Goal: Find contact information: Find contact information

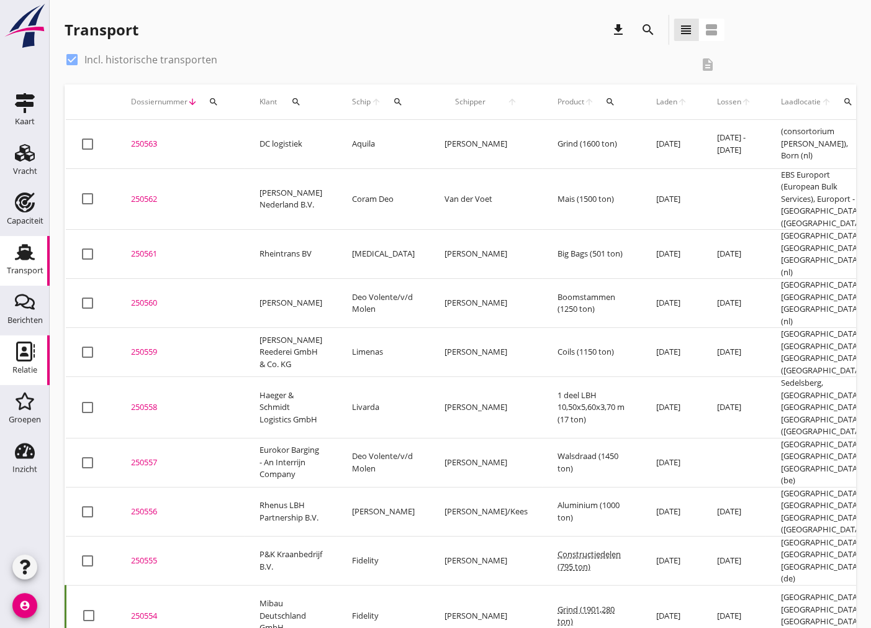
click at [32, 375] on div "Relatie" at bounding box center [24, 369] width 25 height 17
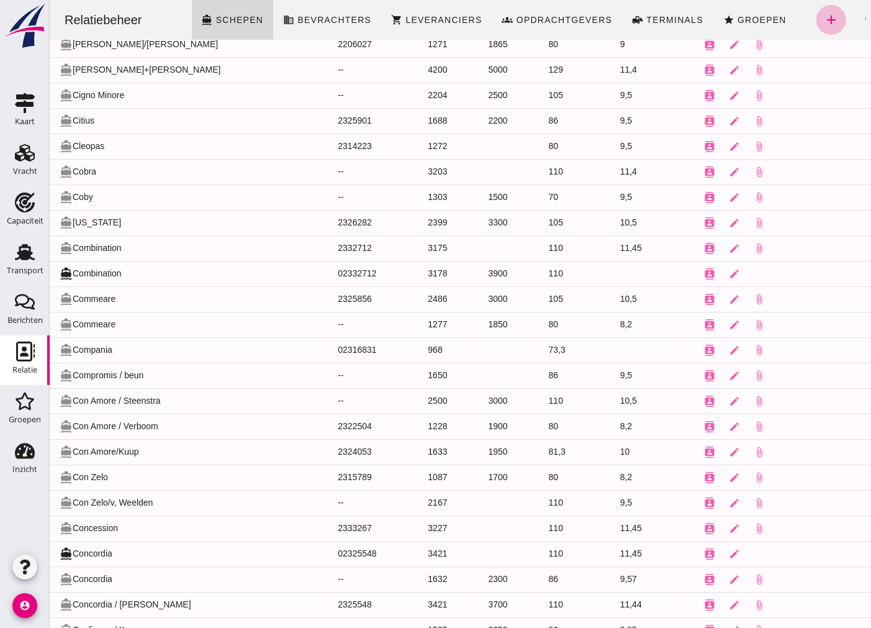
scroll to position [4632, 0]
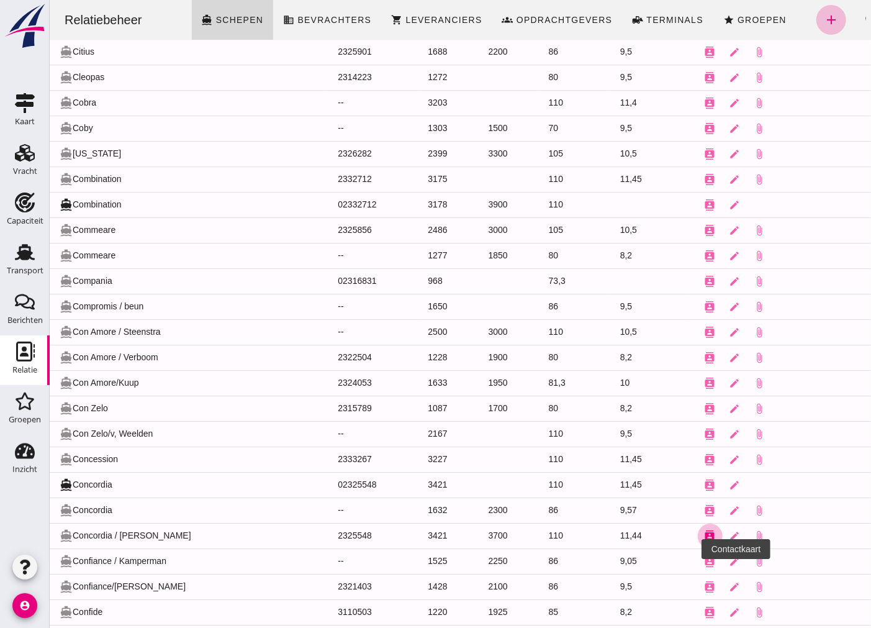
click at [704, 541] on icon "contacts" at bounding box center [709, 535] width 11 height 11
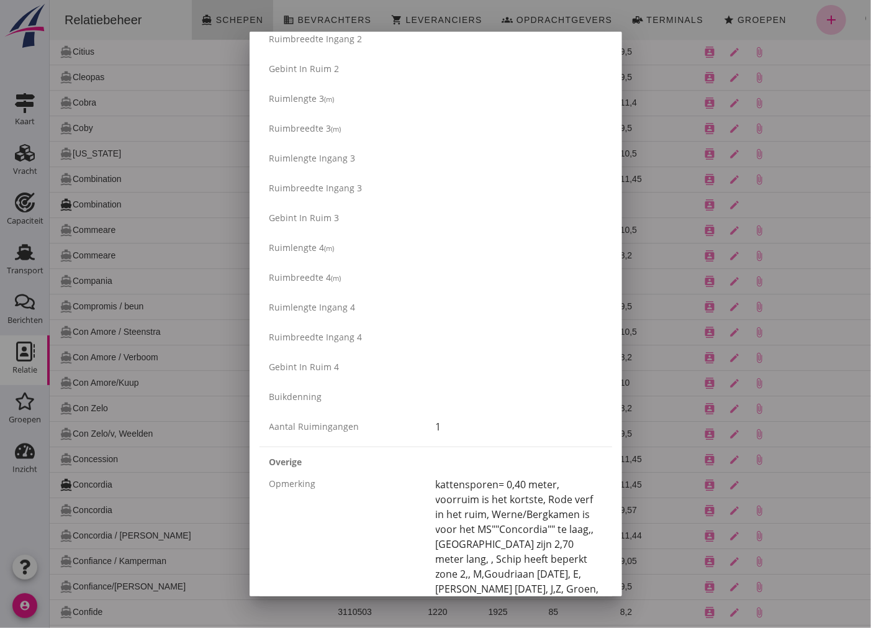
scroll to position [1241, 0]
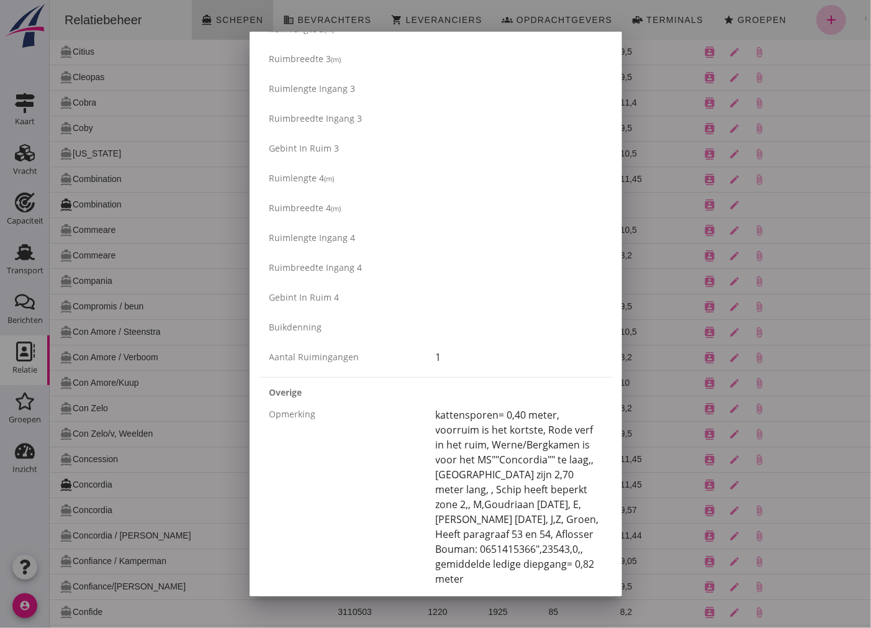
click at [436, 407] on div "kattensporen= 0,40 meter, voorruim is het kortste, Rode verf in het ruim, Werne…" at bounding box center [519, 496] width 166 height 179
click at [433, 412] on div "Opmerking kattensporen= 0,40 meter, voorruim is het kortste, Rode verf in het r…" at bounding box center [435, 496] width 353 height 179
click at [430, 412] on div "Opmerking" at bounding box center [352, 413] width 166 height 13
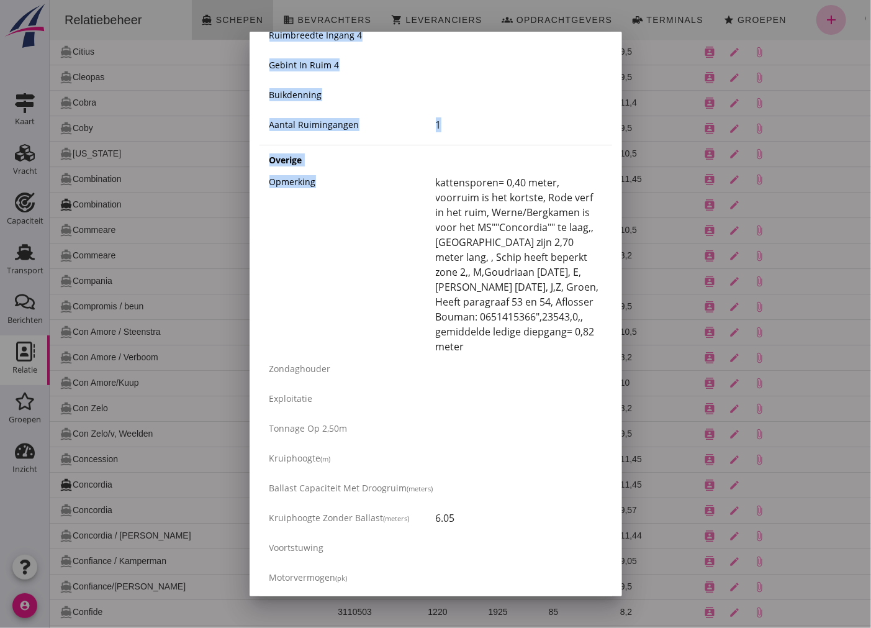
scroll to position [1529, 0]
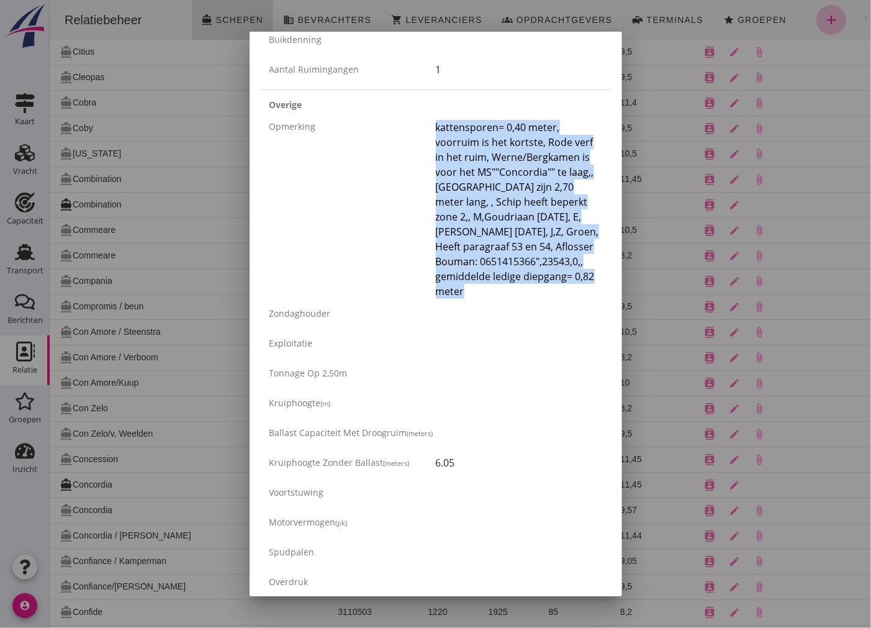
drag, startPoint x: 426, startPoint y: 413, endPoint x: 510, endPoint y: 307, distance: 134.8
click at [510, 299] on div "Opmerking kattensporen= 0,40 meter, voorruim is het kortste, Rode verf in het r…" at bounding box center [435, 209] width 353 height 179
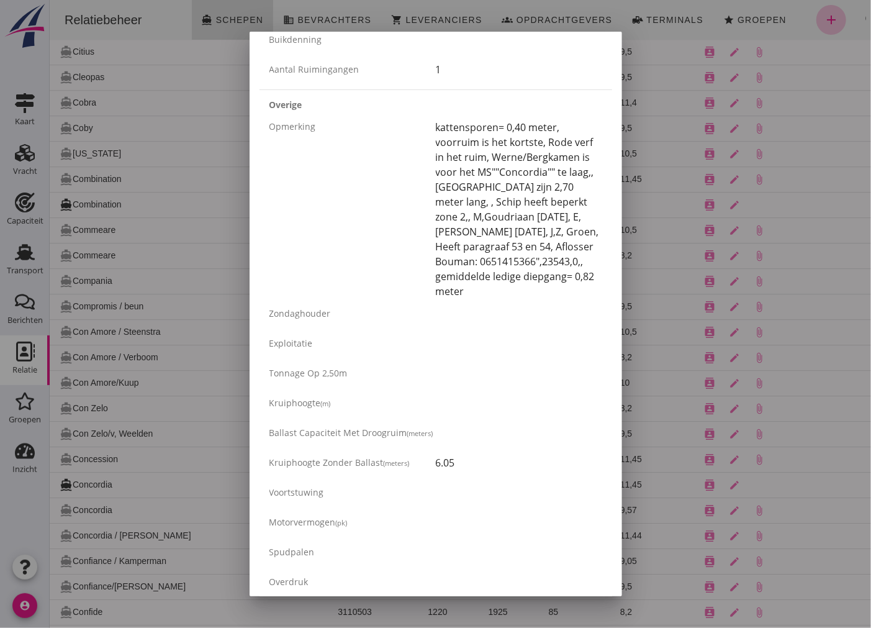
click at [539, 321] on div at bounding box center [519, 313] width 166 height 15
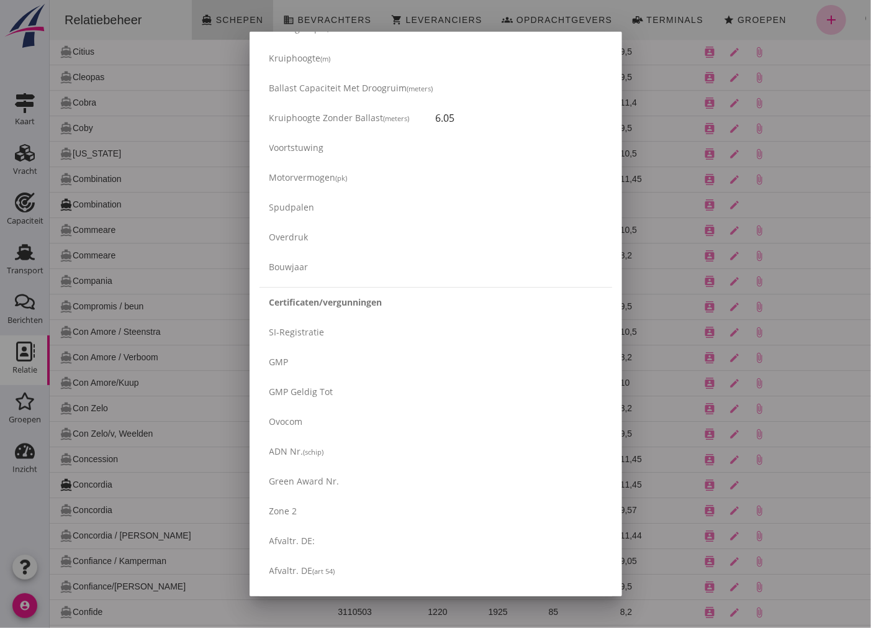
scroll to position [2107, 0]
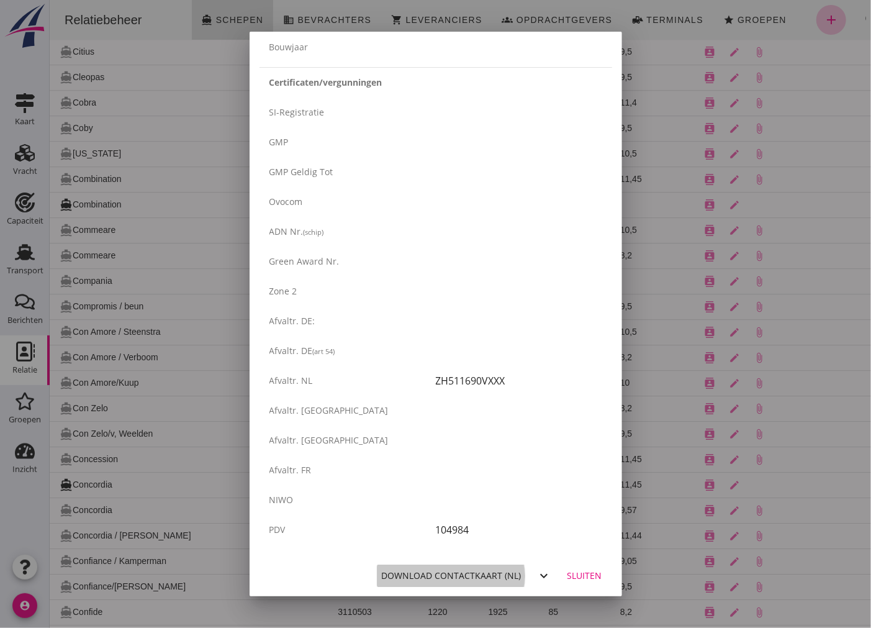
click at [493, 578] on div "Download contactkaart (nl)" at bounding box center [452, 575] width 140 height 13
click at [200, 183] on div at bounding box center [435, 314] width 871 height 628
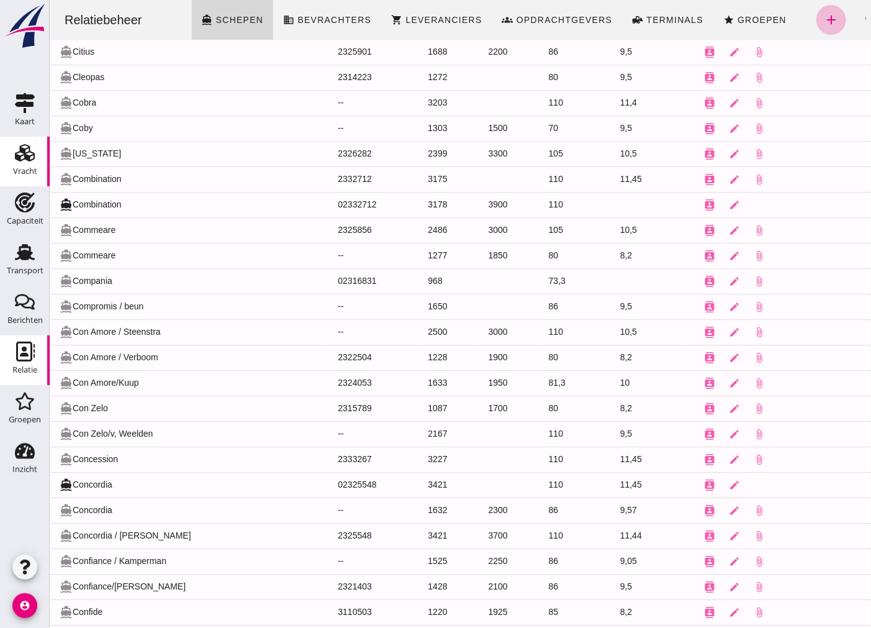
click at [31, 151] on use at bounding box center [25, 152] width 20 height 17
